Goal: Entertainment & Leisure: Consume media (video, audio)

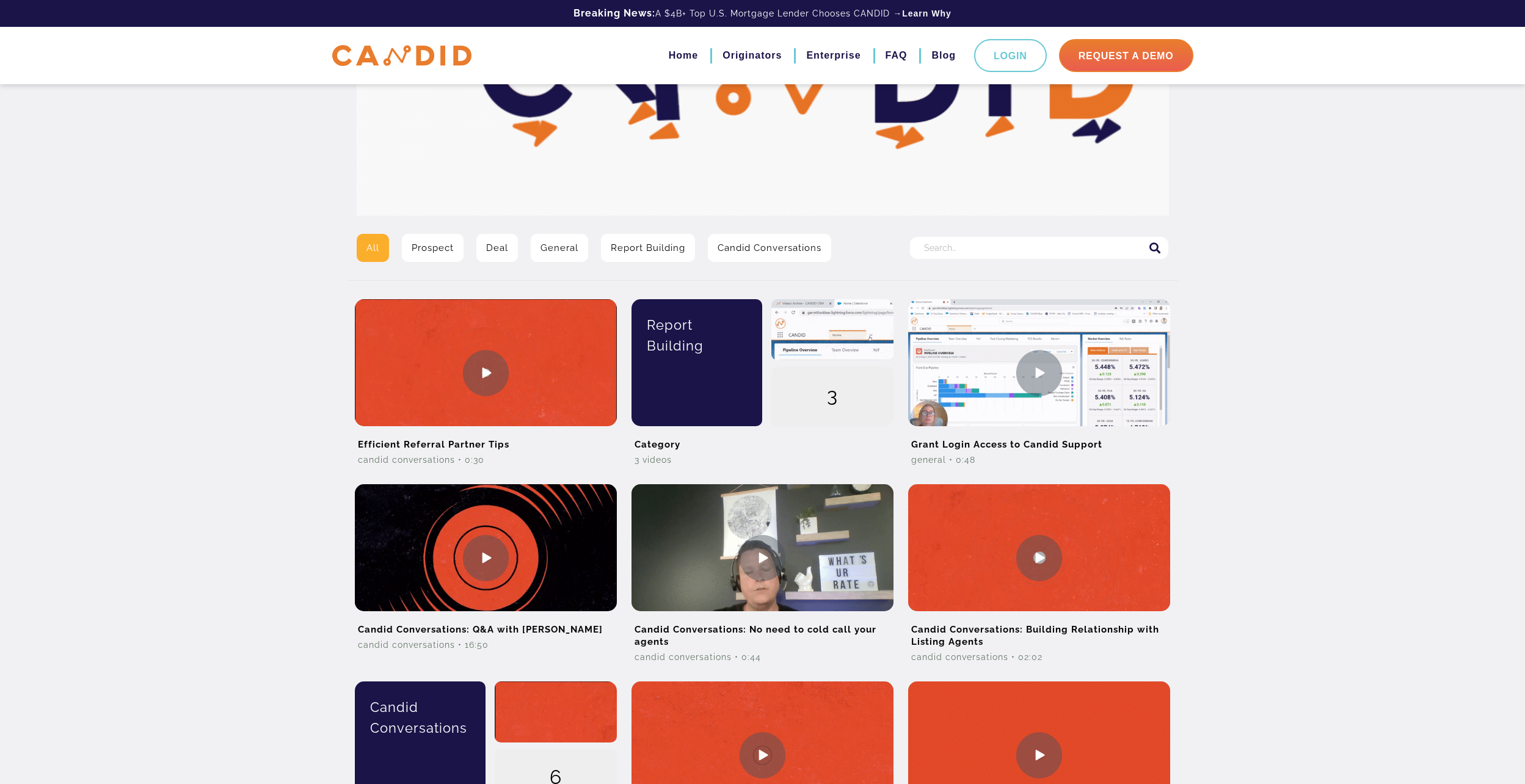
scroll to position [183, 0]
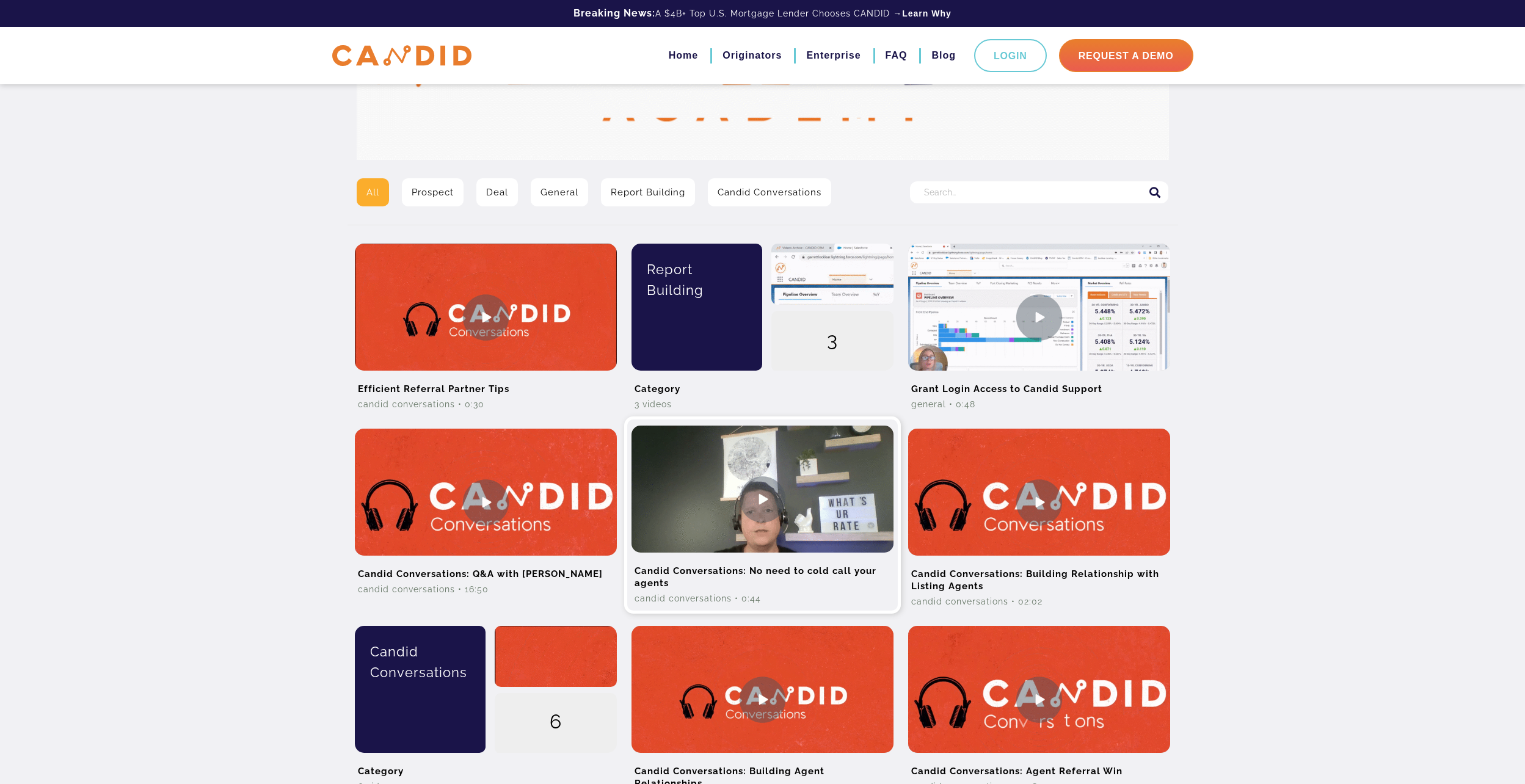
click at [754, 497] on img at bounding box center [762, 499] width 262 height 147
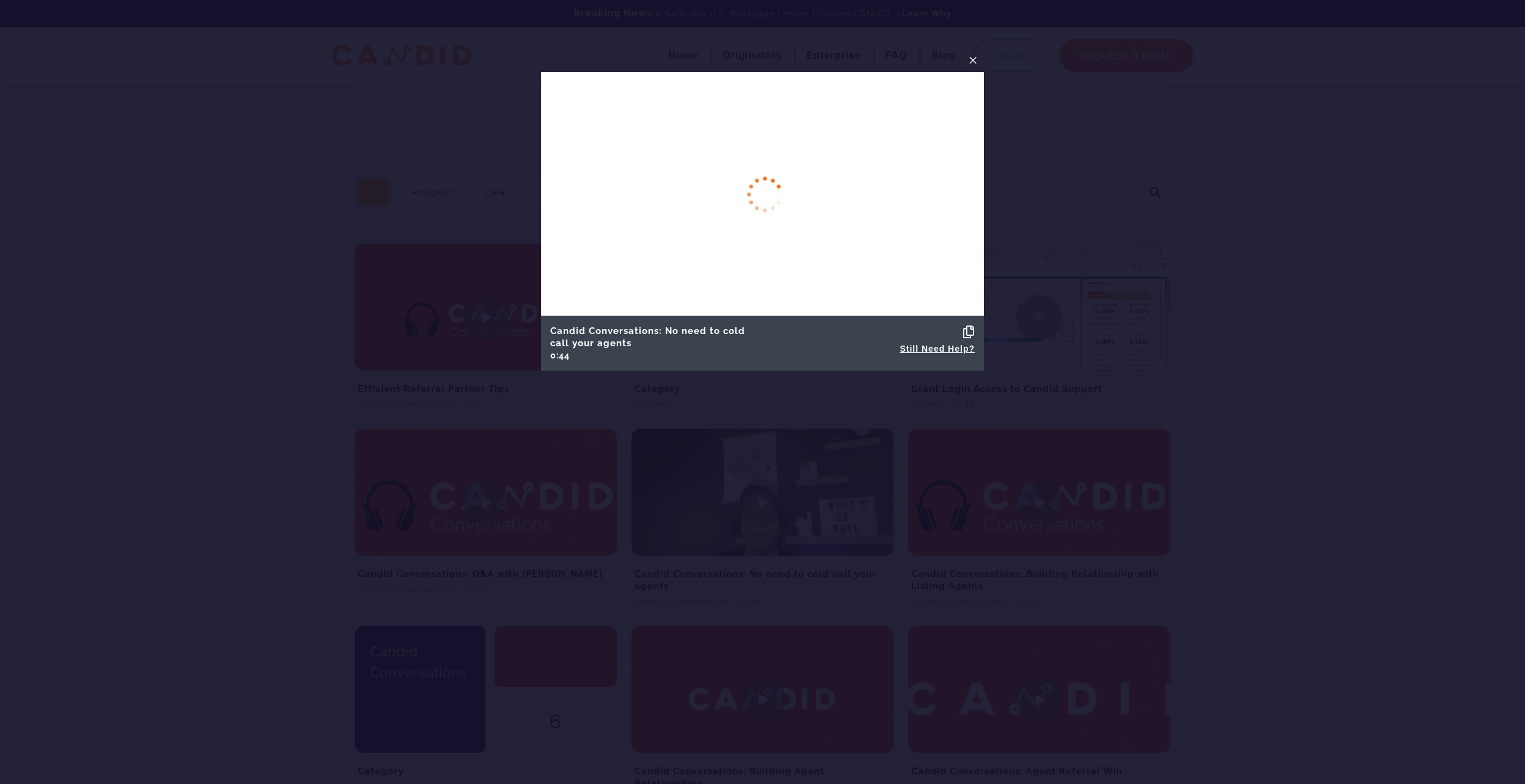
click at [431, 185] on div at bounding box center [762, 392] width 1525 height 784
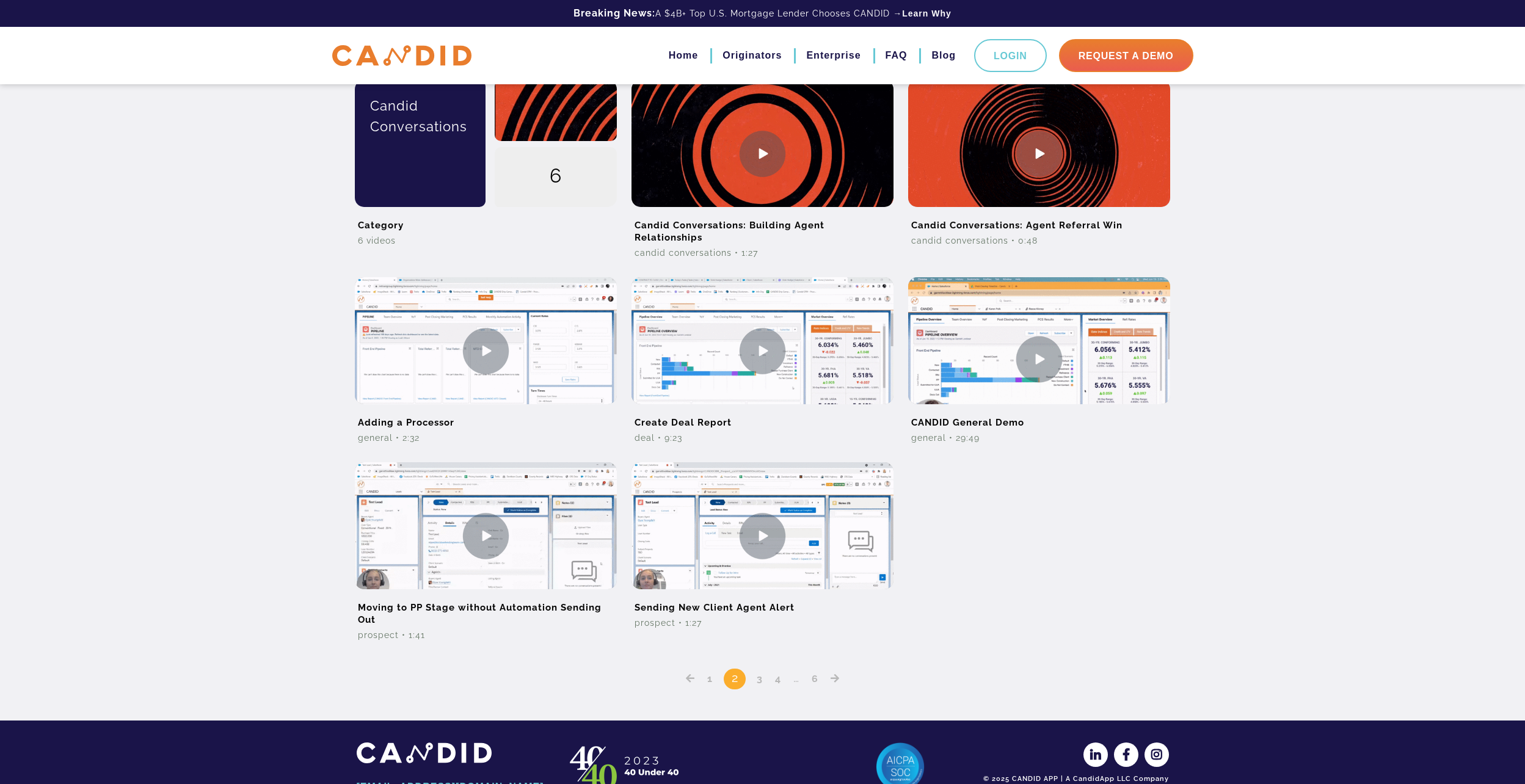
scroll to position [733, 0]
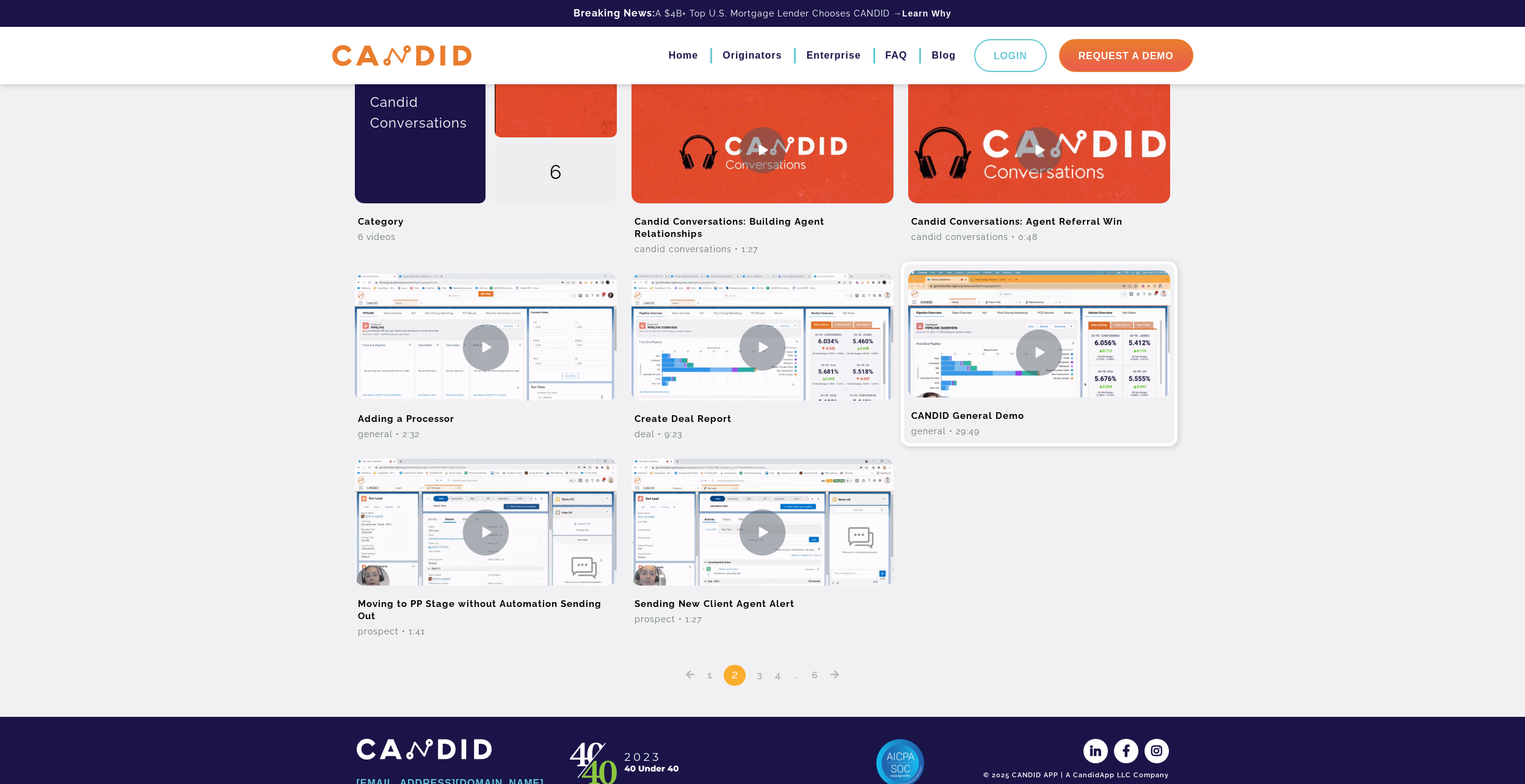
click at [1044, 351] on img at bounding box center [1038, 352] width 262 height 164
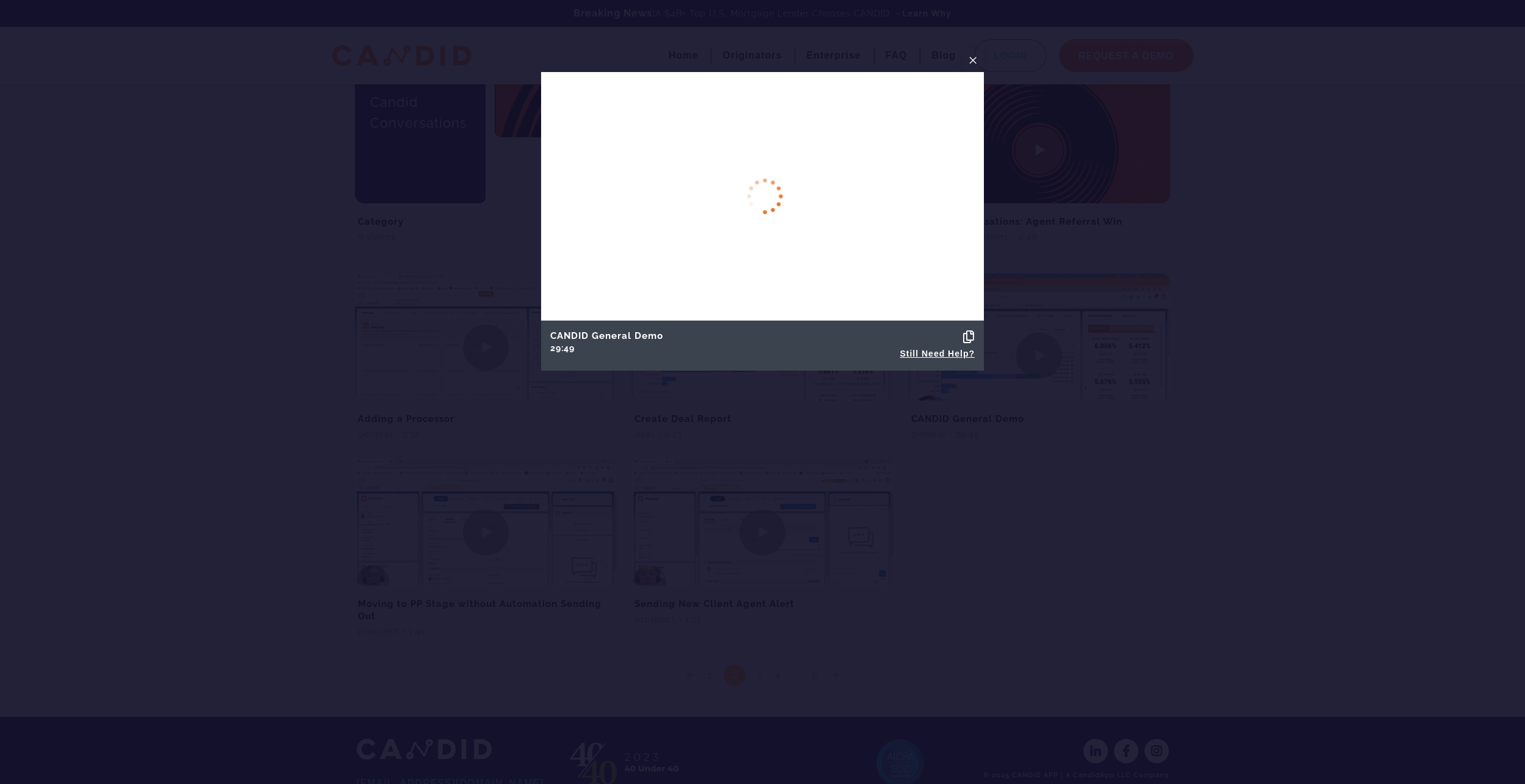
drag, startPoint x: 972, startPoint y: 58, endPoint x: 911, endPoint y: 59, distance: 61.0
click at [911, 59] on div "×" at bounding box center [762, 60] width 443 height 23
click at [972, 58] on span "×" at bounding box center [973, 60] width 10 height 19
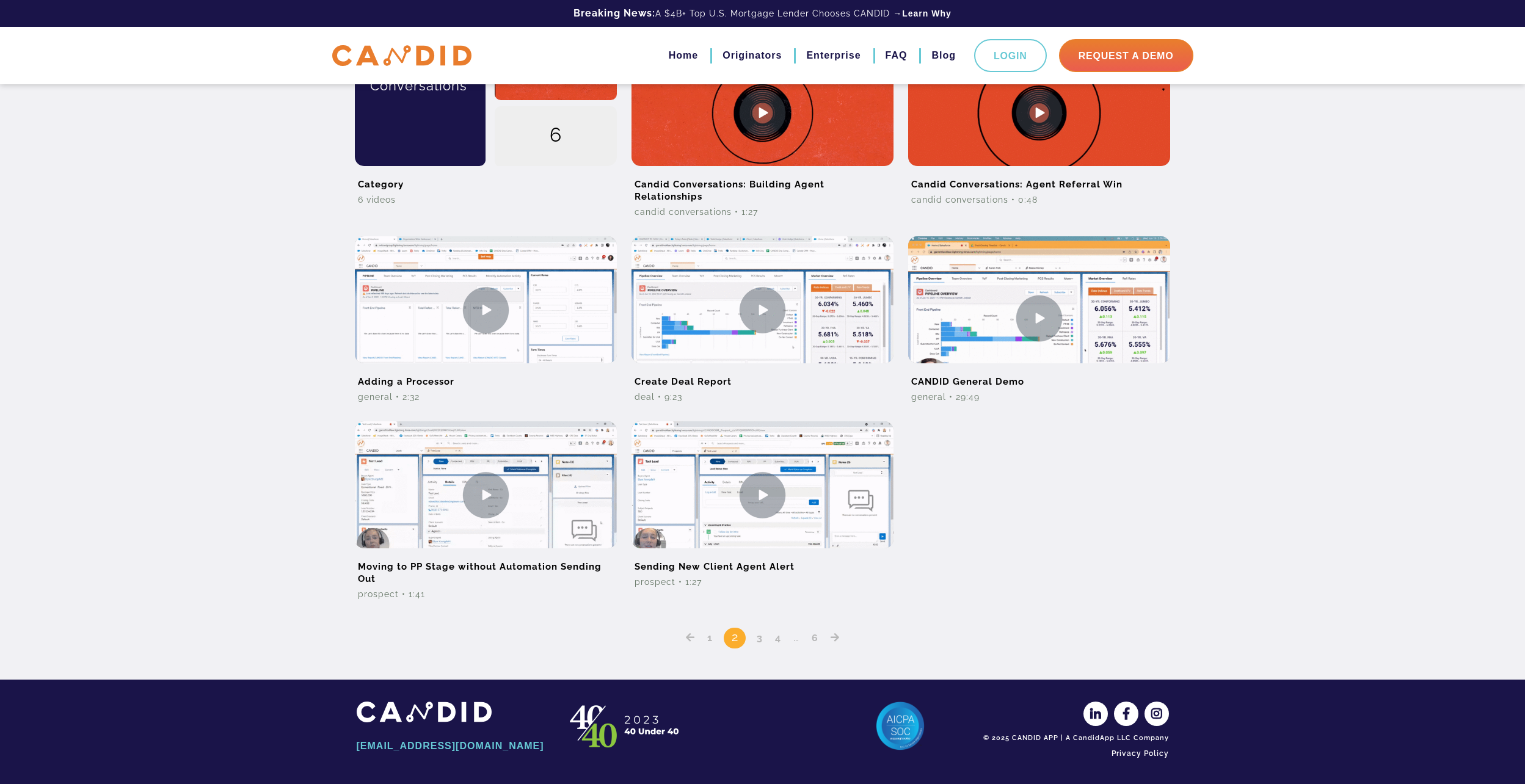
scroll to position [771, 0]
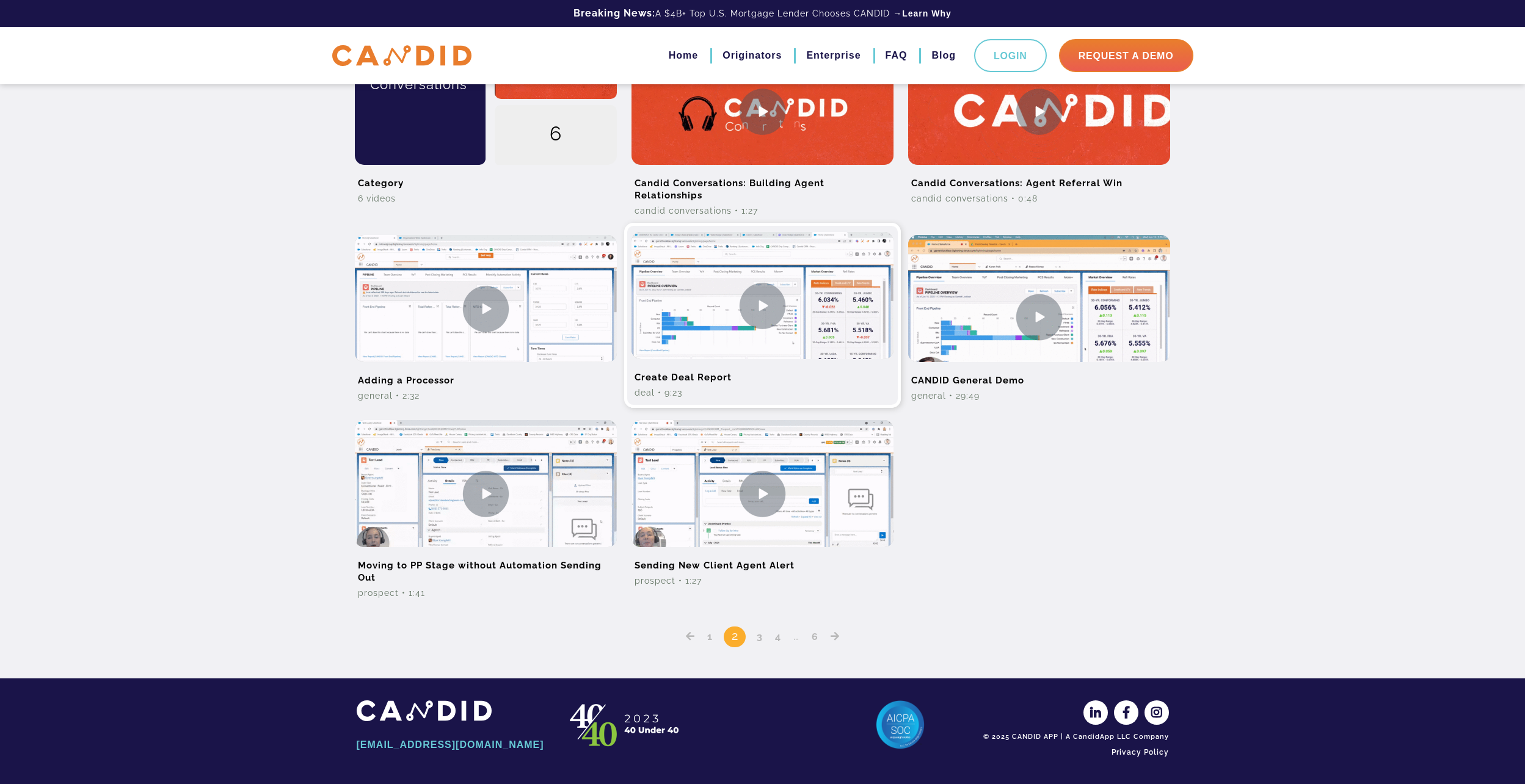
click at [705, 316] on img at bounding box center [762, 305] width 262 height 147
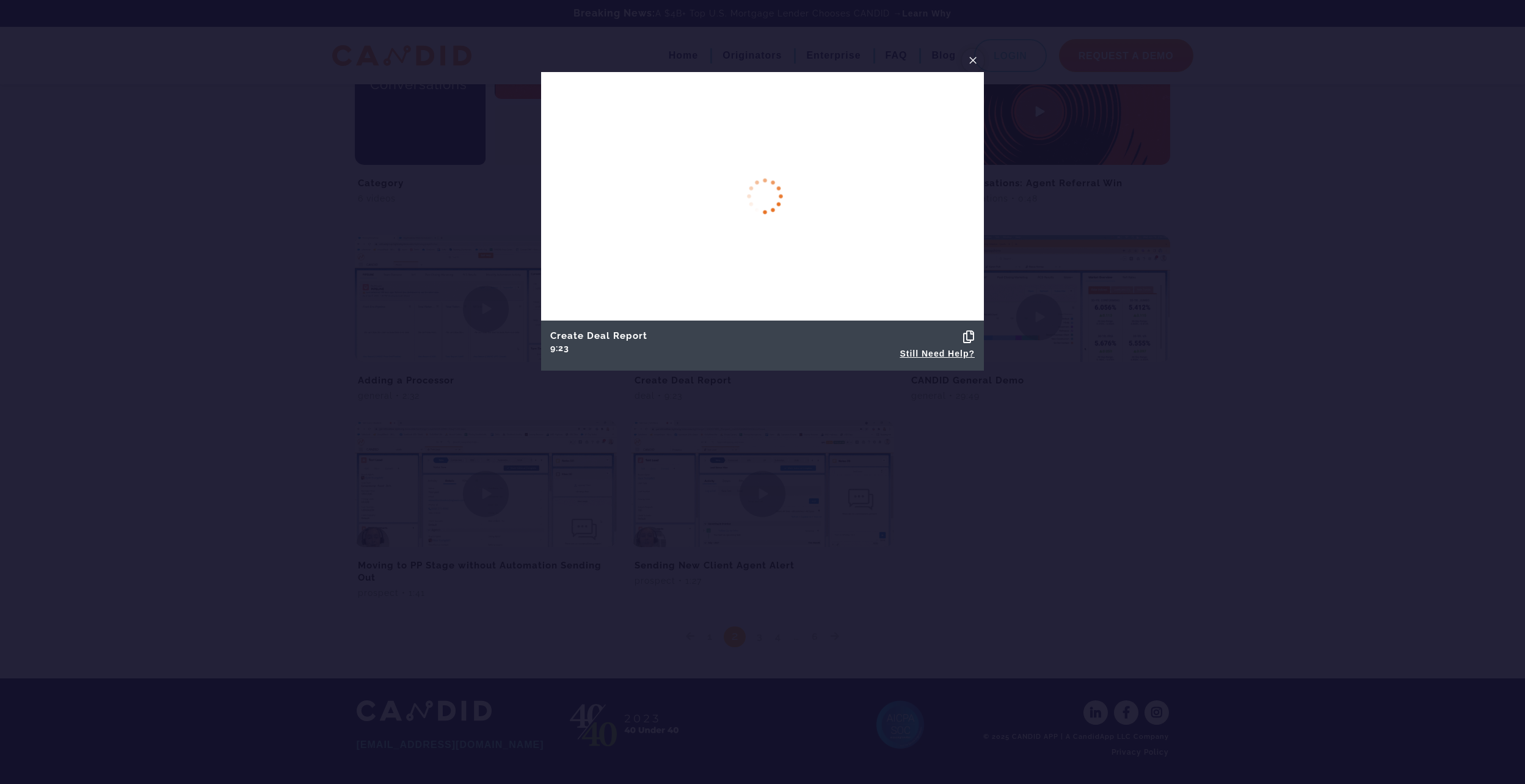
click at [970, 58] on span "×" at bounding box center [973, 60] width 10 height 19
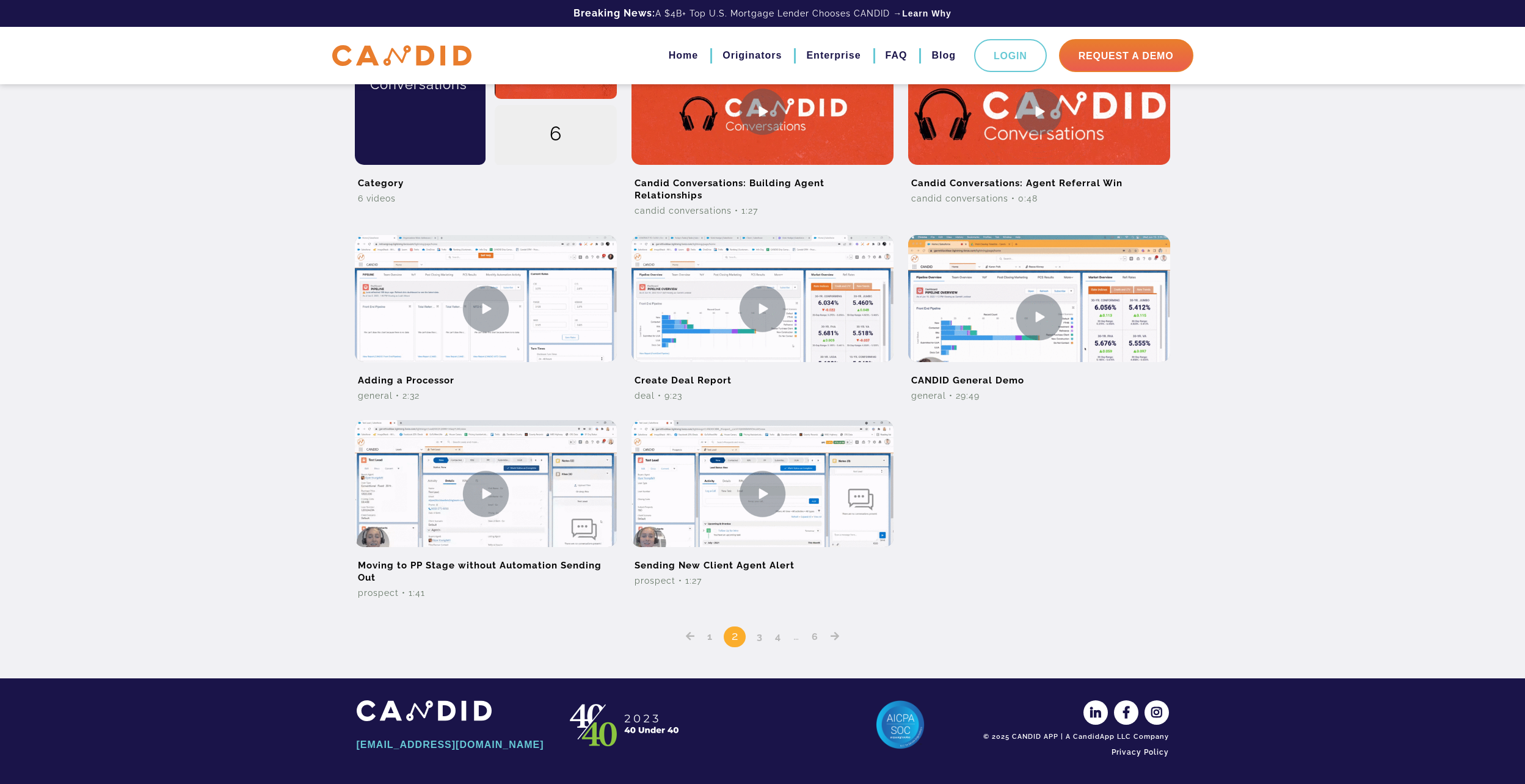
click at [705, 635] on link "1" at bounding box center [710, 636] width 14 height 12
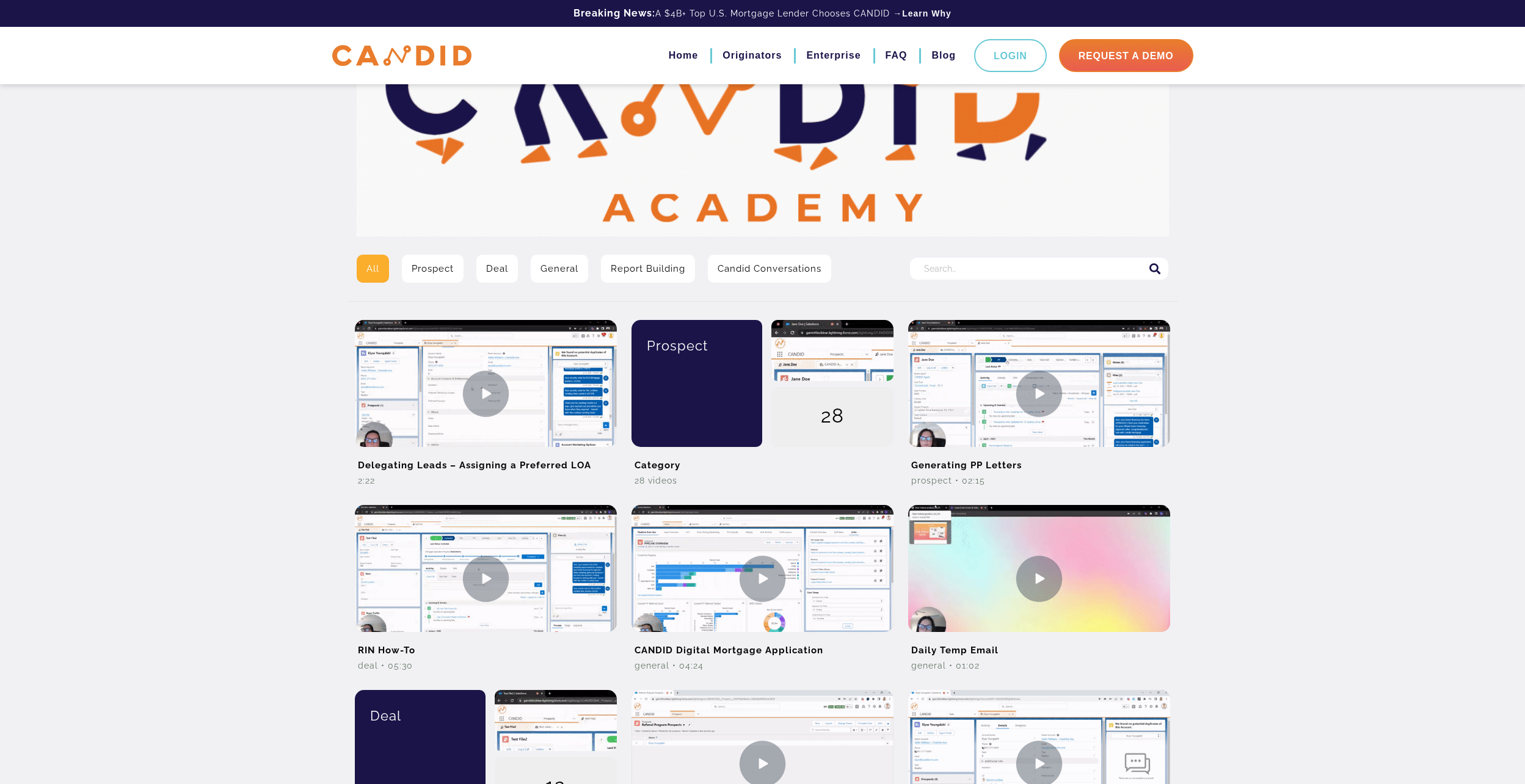
scroll to position [183, 0]
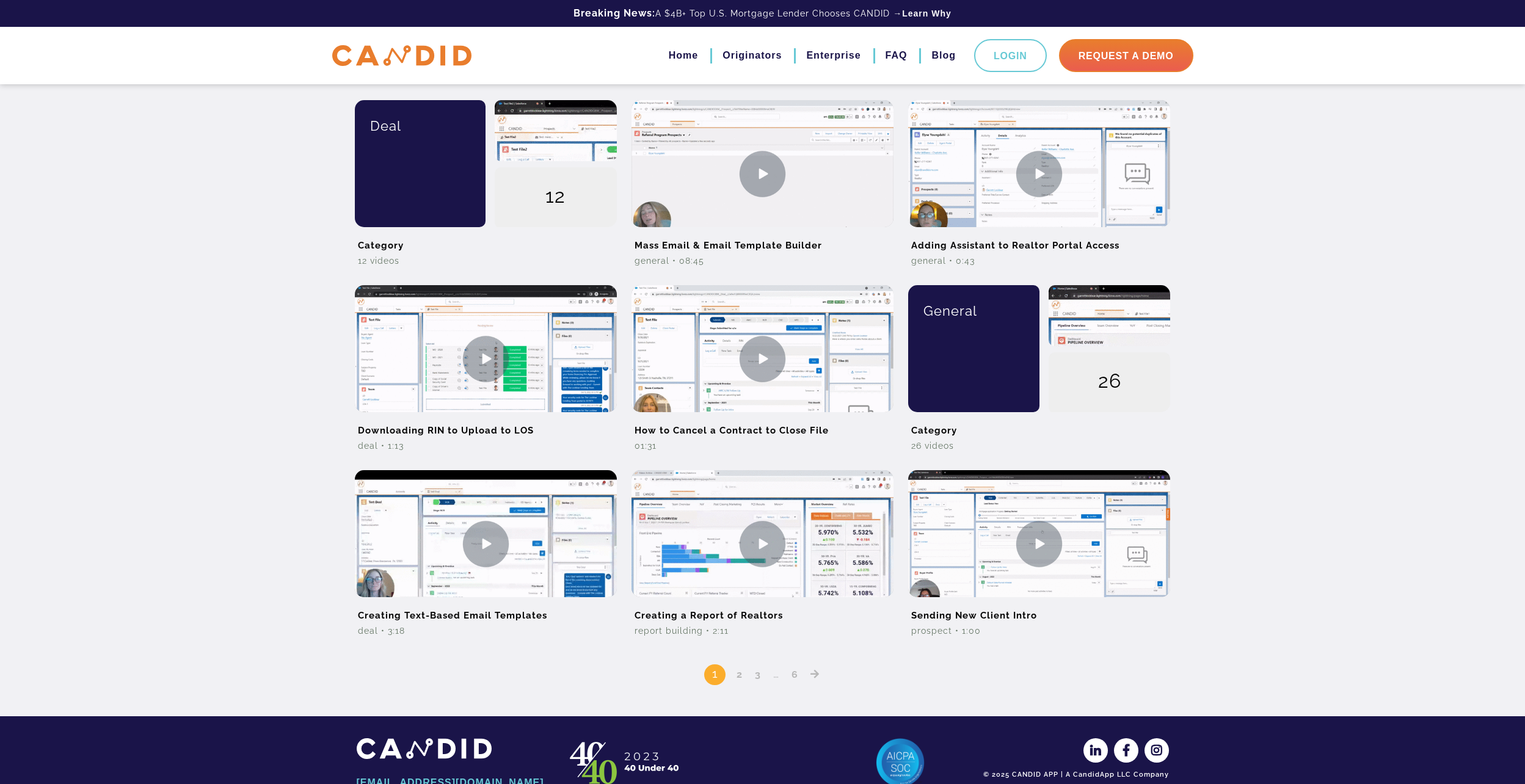
scroll to position [733, 0]
